Goal: Task Accomplishment & Management: Complete application form

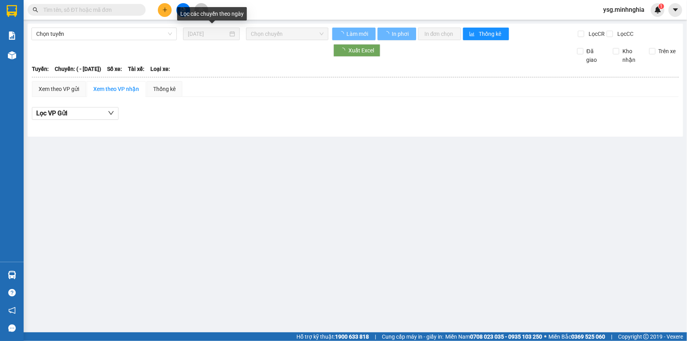
type input "[DATE]"
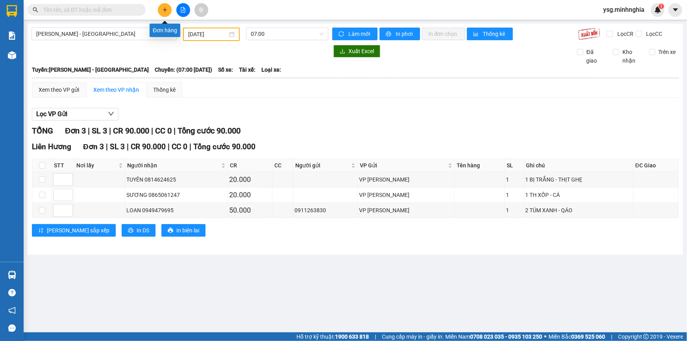
click at [164, 13] on button at bounding box center [165, 10] width 14 height 14
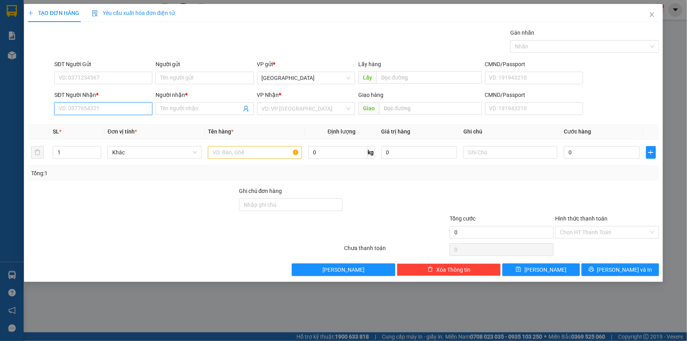
click at [104, 111] on input "SĐT Người Nhận *" at bounding box center [103, 108] width 98 height 13
click at [104, 121] on div "0908379855 - THẢO" at bounding box center [103, 124] width 89 height 9
type input "0908379855"
type input "THẢO"
type input "0908379855"
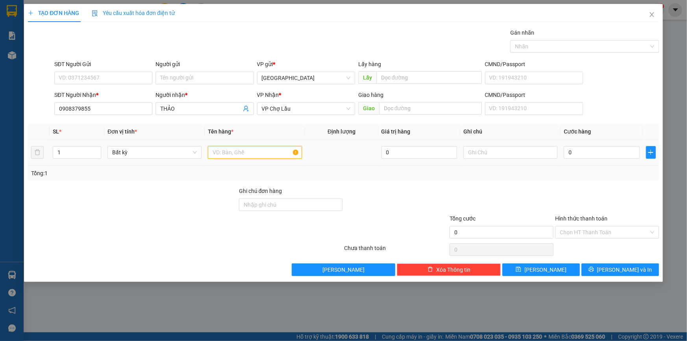
click at [229, 150] on input "text" at bounding box center [255, 152] width 94 height 13
click at [135, 77] on input "SĐT Người Gửi" at bounding box center [103, 78] width 98 height 13
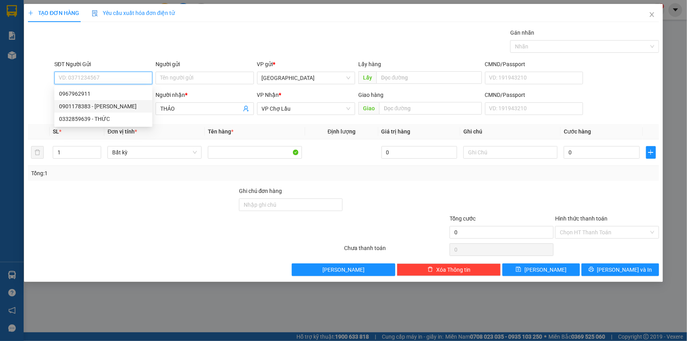
click at [115, 108] on div "0901178383 - HOÀNG GIA" at bounding box center [103, 106] width 89 height 9
type input "0901178383"
type input "HOÀNG GIA"
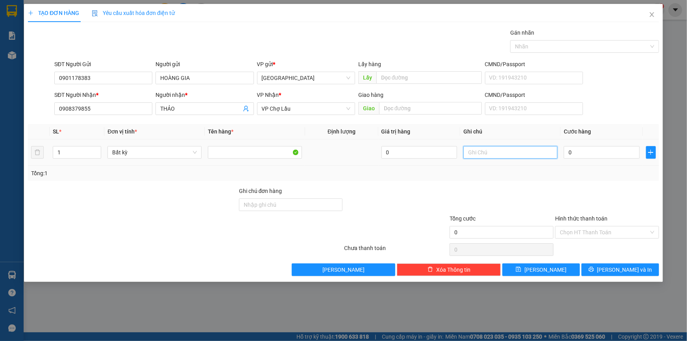
click at [489, 157] on input "text" at bounding box center [511, 152] width 94 height 13
paste input "ê"
paste input "ện"
paste input "Ê"
paste input "ỆN"
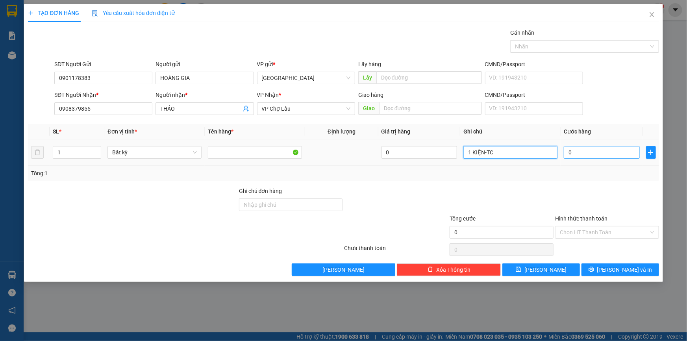
type input "1 KIỆN-TC"
click at [587, 152] on input "0" at bounding box center [602, 152] width 76 height 13
type input "3"
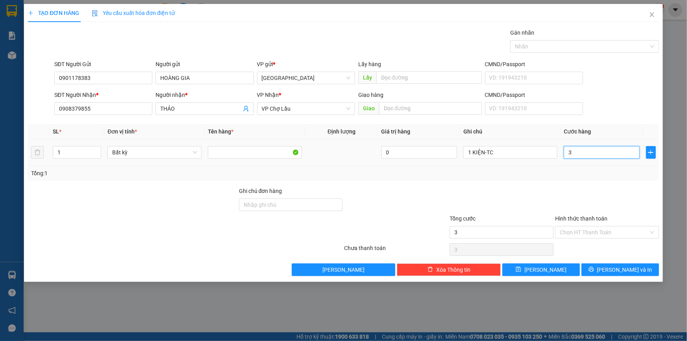
type input "30"
type input "30.000"
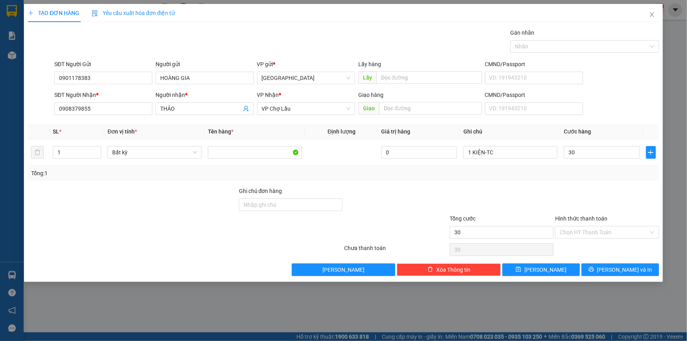
type input "30.000"
click at [596, 194] on div at bounding box center [608, 201] width 106 height 28
drag, startPoint x: 97, startPoint y: 106, endPoint x: 12, endPoint y: 126, distance: 86.7
click at [12, 126] on div "TẠO ĐƠN HÀNG Yêu cầu xuất hóa đơn điện tử Transit Pickup Surcharge Ids Transit …" at bounding box center [343, 170] width 687 height 341
click at [604, 188] on div at bounding box center [608, 201] width 106 height 28
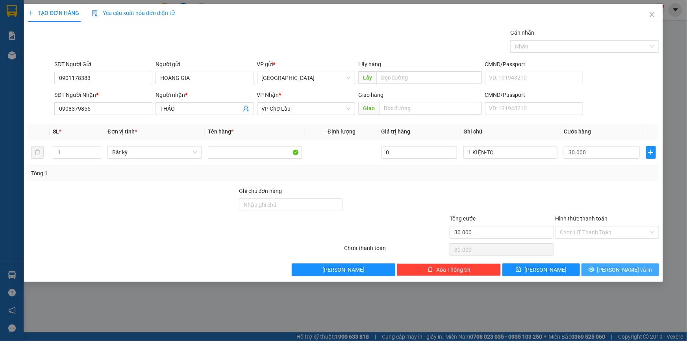
click at [617, 268] on span "Lưu và In" at bounding box center [625, 270] width 55 height 9
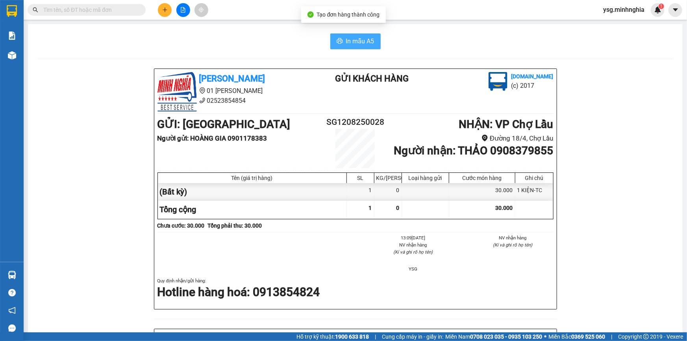
click at [356, 38] on span "In mẫu A5" at bounding box center [360, 41] width 28 height 10
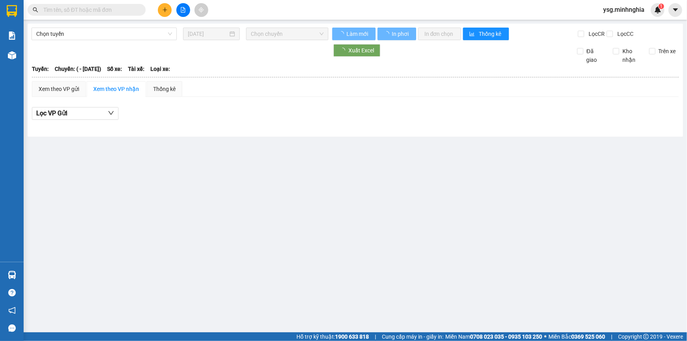
type input "[DATE]"
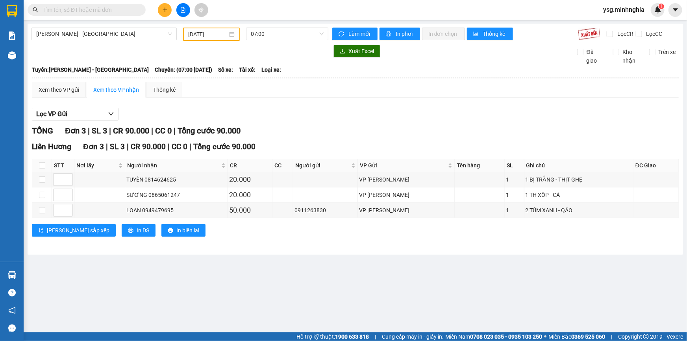
click at [117, 8] on input "text" at bounding box center [89, 10] width 93 height 9
paste input "0908379855"
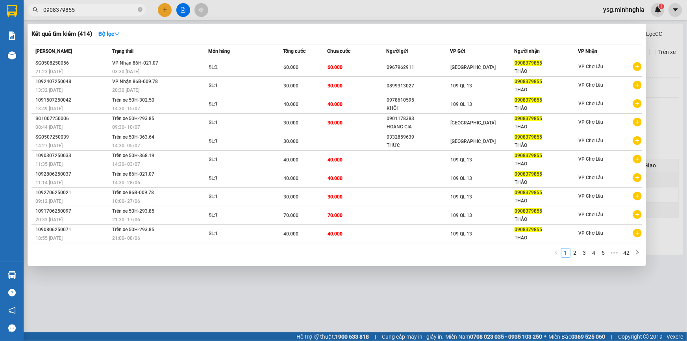
type input "0908379855"
